Goal: Task Accomplishment & Management: Manage account settings

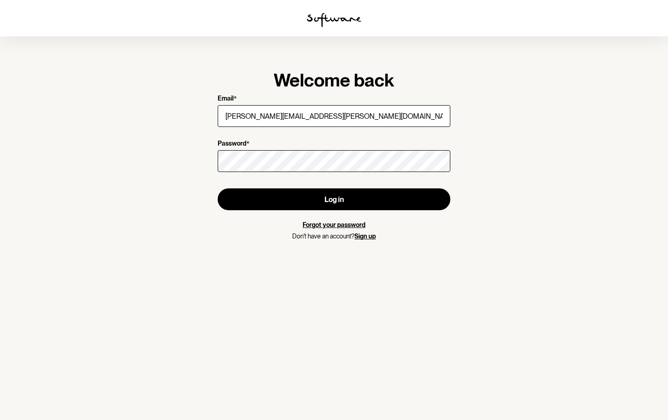
type input "[PERSON_NAME][EMAIL_ADDRESS][PERSON_NAME][DOMAIN_NAME]"
click at [334, 199] on button "Log in" at bounding box center [334, 199] width 233 height 22
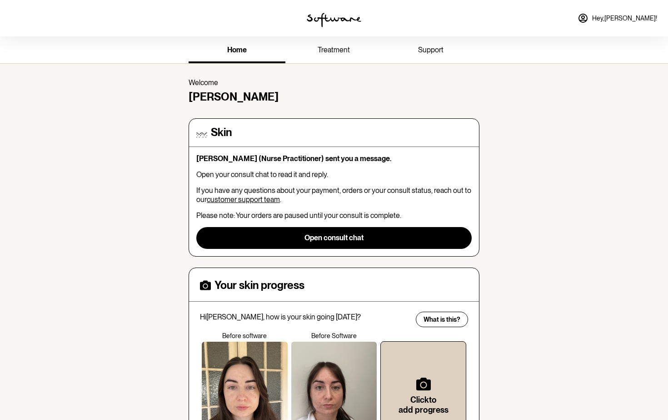
click at [333, 51] on span "treatment" at bounding box center [334, 49] width 32 height 9
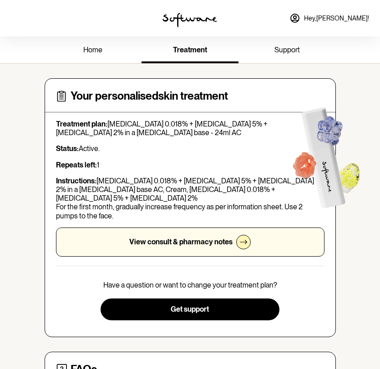
click at [90, 53] on span "home" at bounding box center [92, 49] width 19 height 9
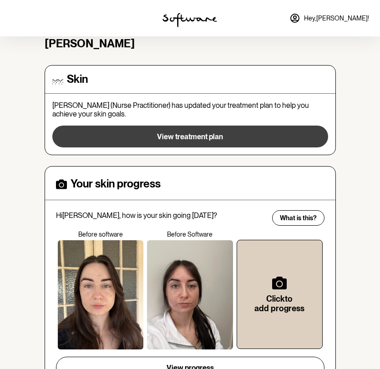
scroll to position [56, 0]
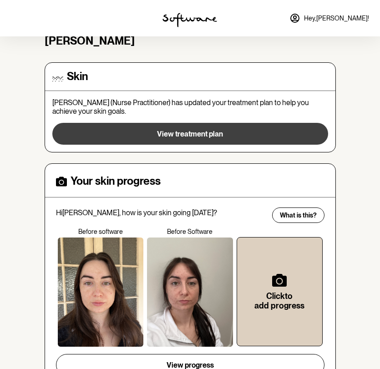
click at [206, 130] on span "View treatment plan" at bounding box center [190, 134] width 66 height 9
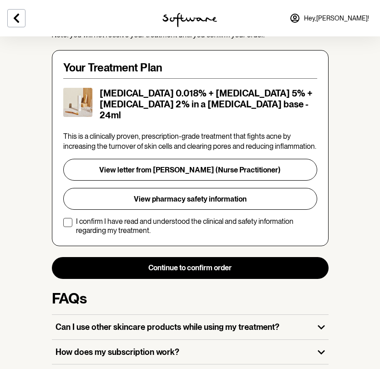
scroll to position [175, 0]
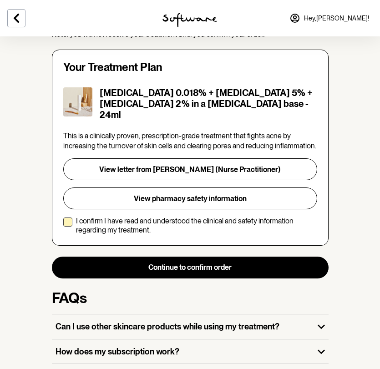
click at [70, 217] on span at bounding box center [67, 221] width 9 height 9
click at [63, 225] on input "I confirm I have read and understood the clinical and safety information regard…" at bounding box center [63, 225] width 0 height 0
checkbox input "true"
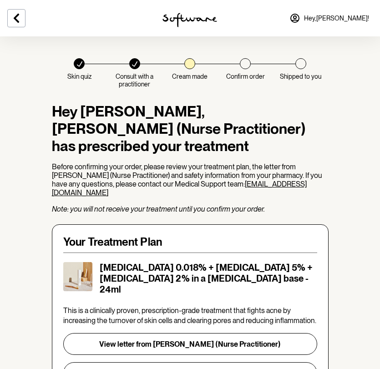
scroll to position [0, 0]
